Goal: Understand site structure: Grasp the organization and layout of the website

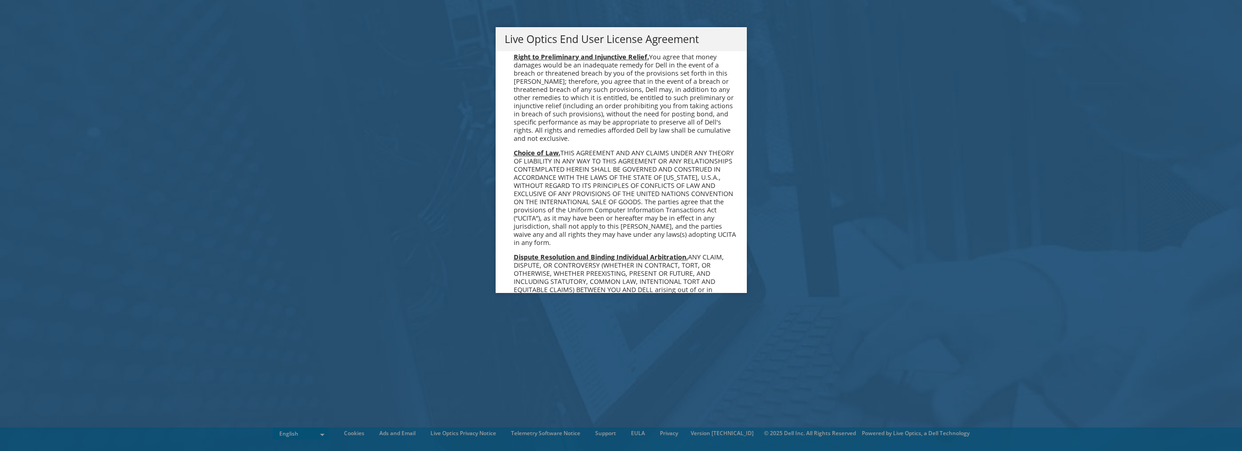
scroll to position [3448, 0]
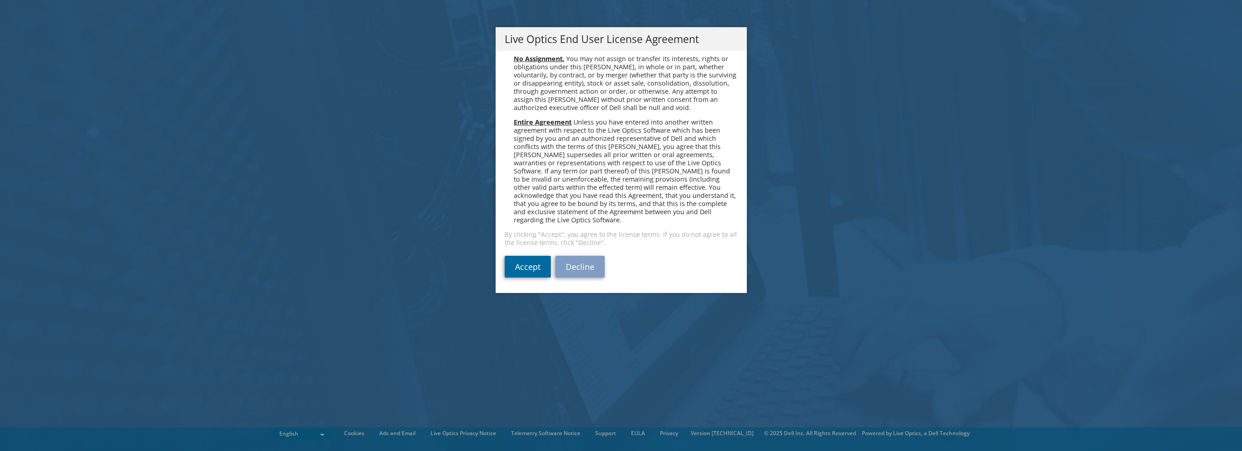
click at [522, 257] on link "Accept" at bounding box center [528, 267] width 46 height 22
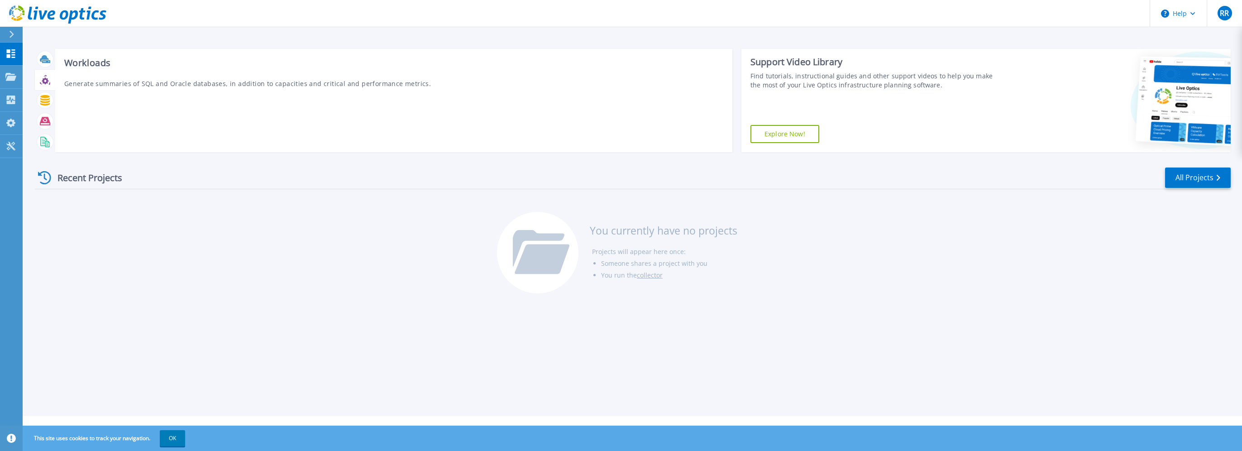
click at [47, 83] on icon at bounding box center [45, 80] width 10 height 10
click at [48, 103] on icon at bounding box center [45, 100] width 10 height 10
click at [46, 119] on icon at bounding box center [45, 121] width 10 height 10
click at [42, 123] on icon at bounding box center [45, 121] width 10 height 8
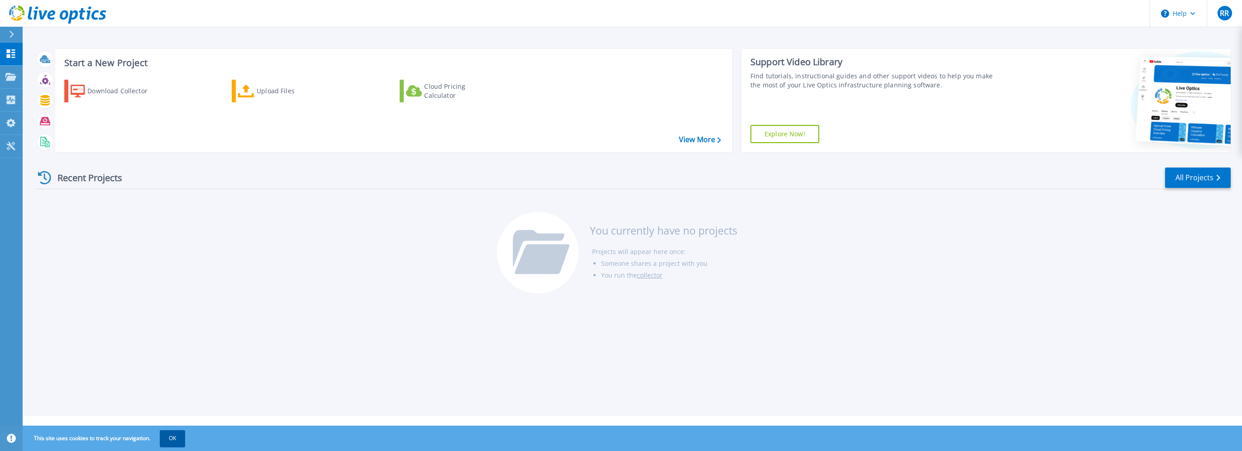
click at [171, 438] on button "OK" at bounding box center [172, 438] width 25 height 16
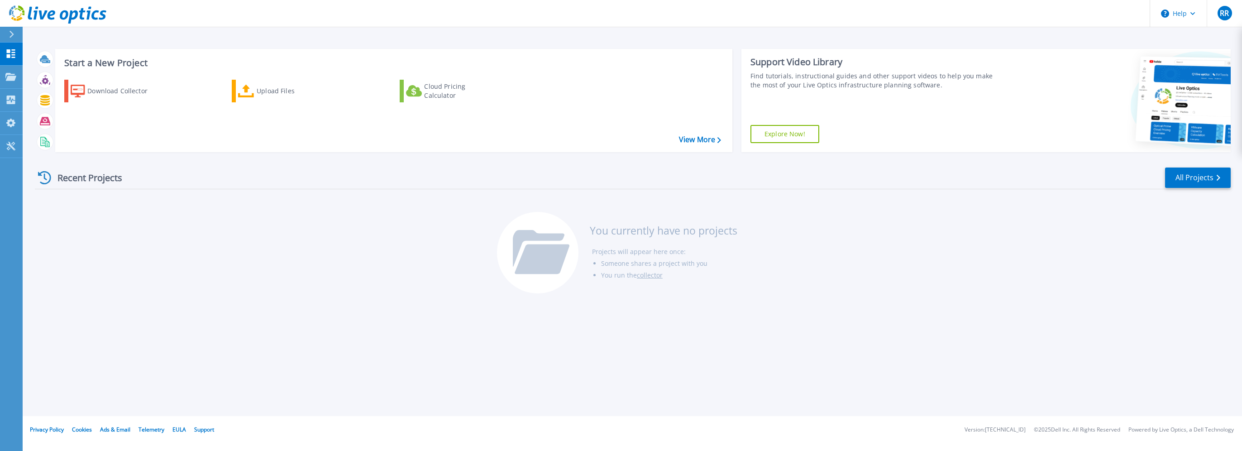
click at [317, 333] on div "Start a New Project Download Collector Upload Files Cloud Pricing Calculator Vi…" at bounding box center [633, 208] width 1220 height 416
